Goal: Navigation & Orientation: Find specific page/section

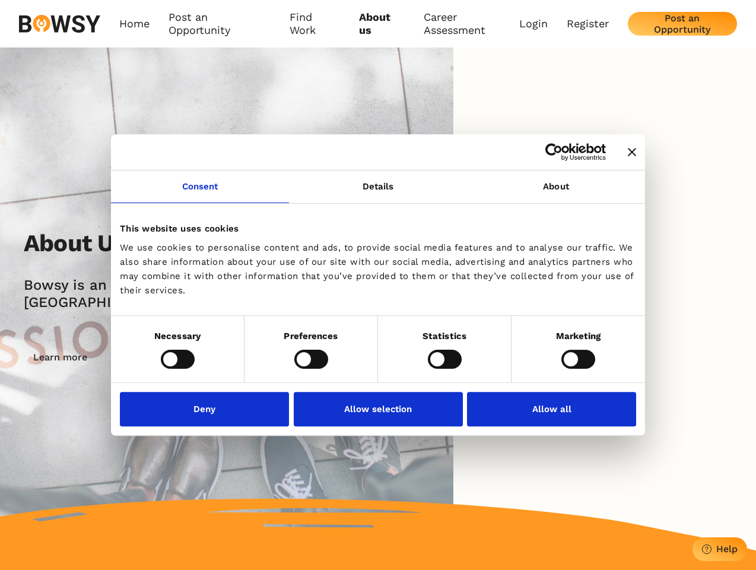
click at [628, 153] on icon "Close banner" at bounding box center [632, 152] width 8 height 8
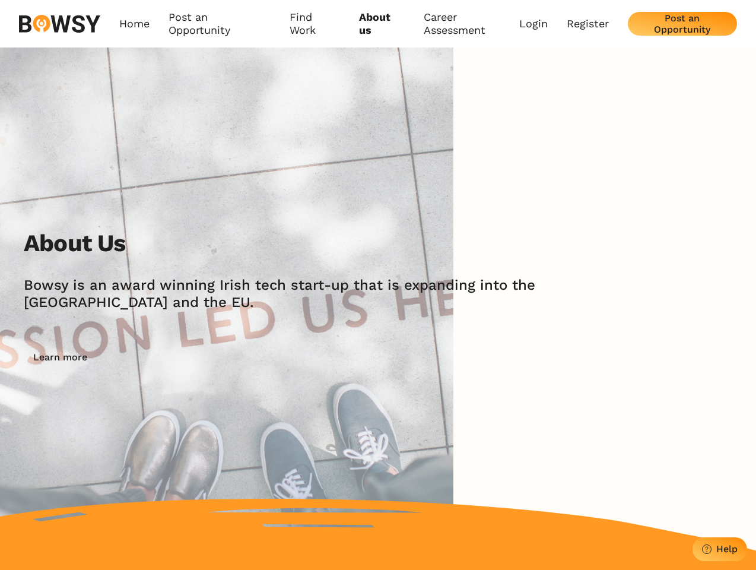
click at [200, 194] on link "Consent" at bounding box center [200, 186] width 178 height 33
click at [378, 194] on img at bounding box center [227, 298] width 454 height 503
click at [556, 194] on div "About Us [PERSON_NAME] is an award winning Irish tech start-up that is expandin…" at bounding box center [378, 298] width 756 height 503
click at [178, 359] on div "About Us [PERSON_NAME] is an award winning Irish tech start-up that is expandin…" at bounding box center [390, 299] width 733 height 140
click at [311, 359] on div "About Us [PERSON_NAME] is an award winning Irish tech start-up that is expandin…" at bounding box center [390, 299] width 733 height 140
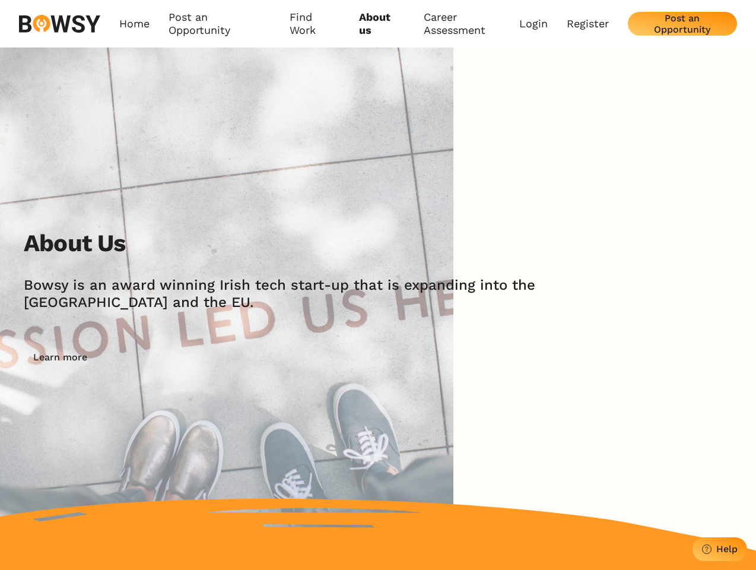
click at [445, 359] on div "About Us [PERSON_NAME] is an award winning Irish tech start-up that is expandin…" at bounding box center [390, 299] width 733 height 140
click at [578, 359] on div "About Us [PERSON_NAME] is an award winning Irish tech start-up that is expandin…" at bounding box center [390, 299] width 733 height 140
click at [208, 408] on img at bounding box center [227, 298] width 454 height 503
click at [378, 408] on img at bounding box center [227, 298] width 454 height 503
